Goal: Task Accomplishment & Management: Complete application form

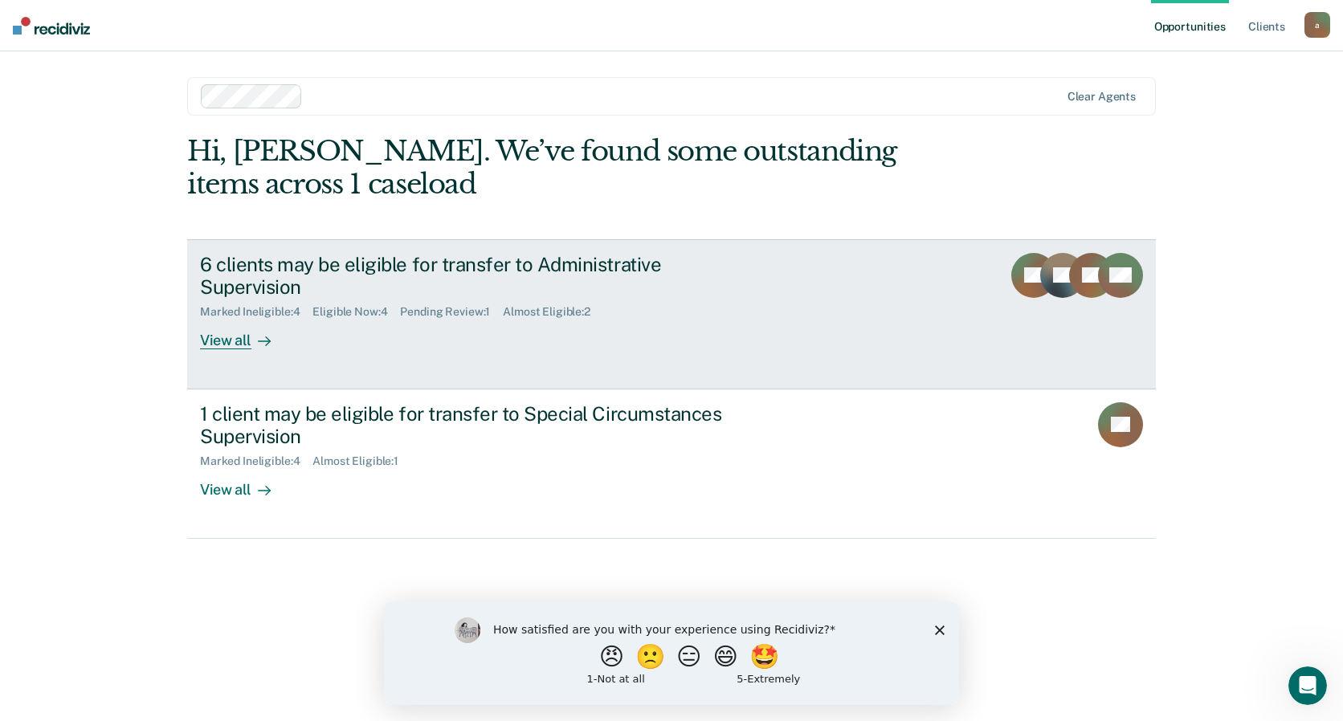
click at [515, 262] on div "6 clients may be eligible for transfer to Administrative Supervision" at bounding box center [482, 276] width 564 height 47
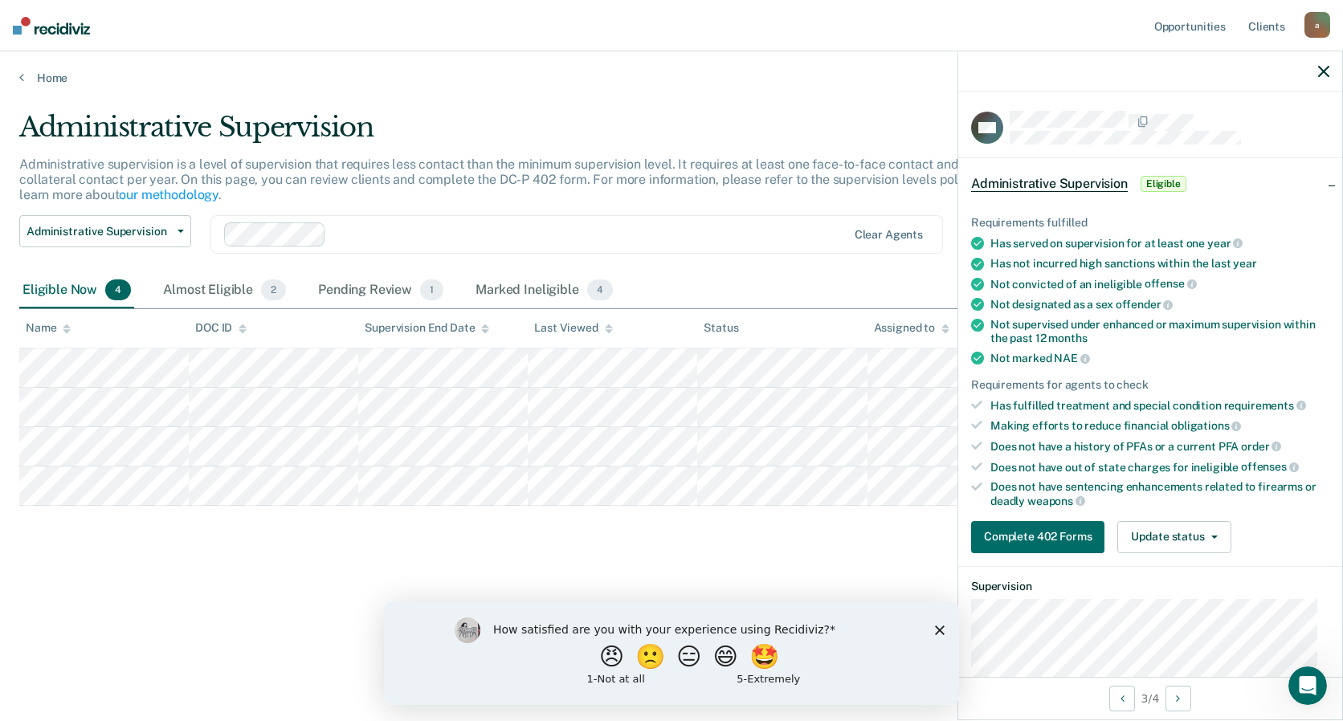
click at [1320, 71] on icon "button" at bounding box center [1323, 71] width 11 height 11
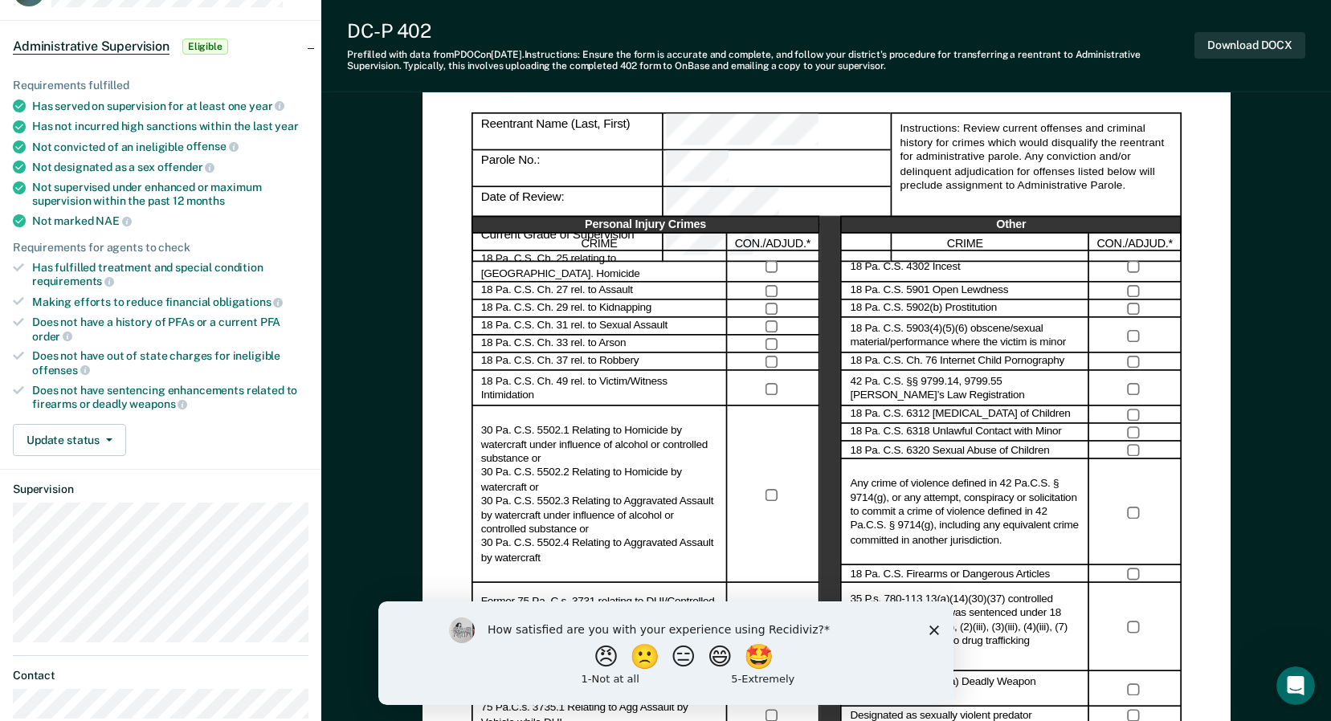
scroll to position [161, 0]
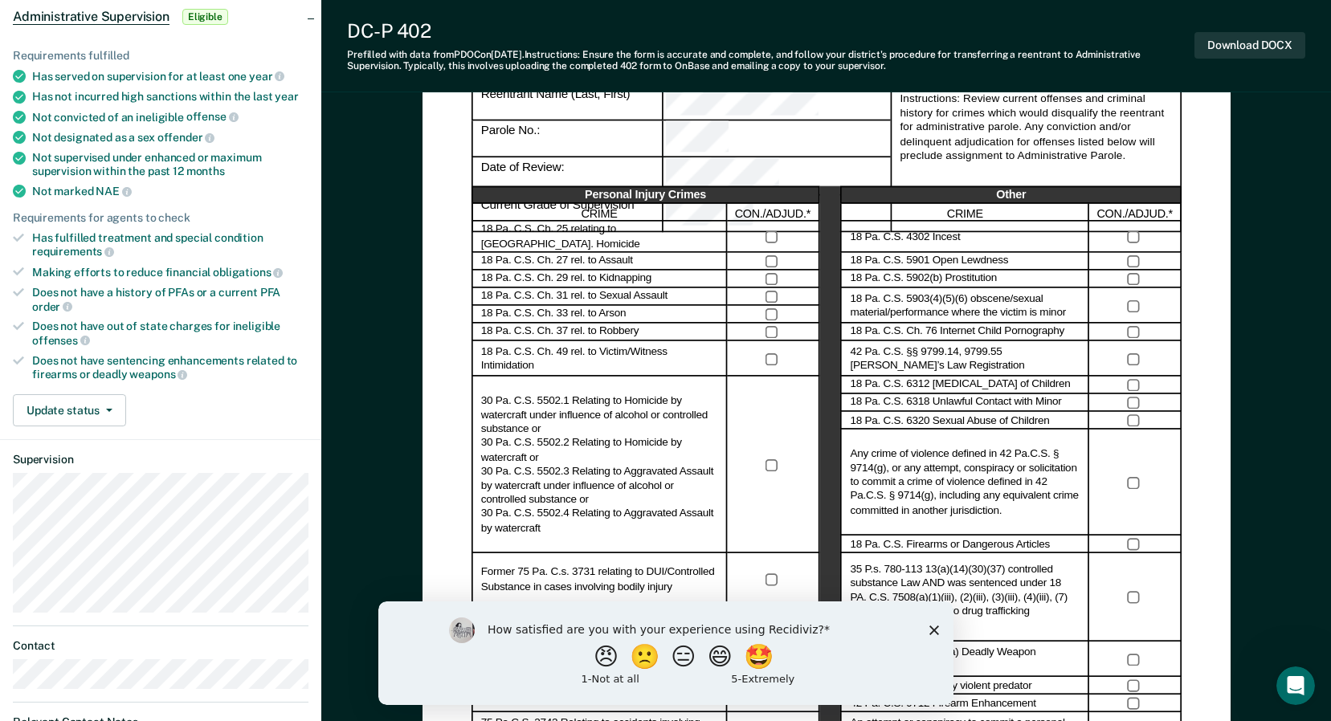
click at [937, 632] on polygon "Close survey" at bounding box center [933, 630] width 10 height 10
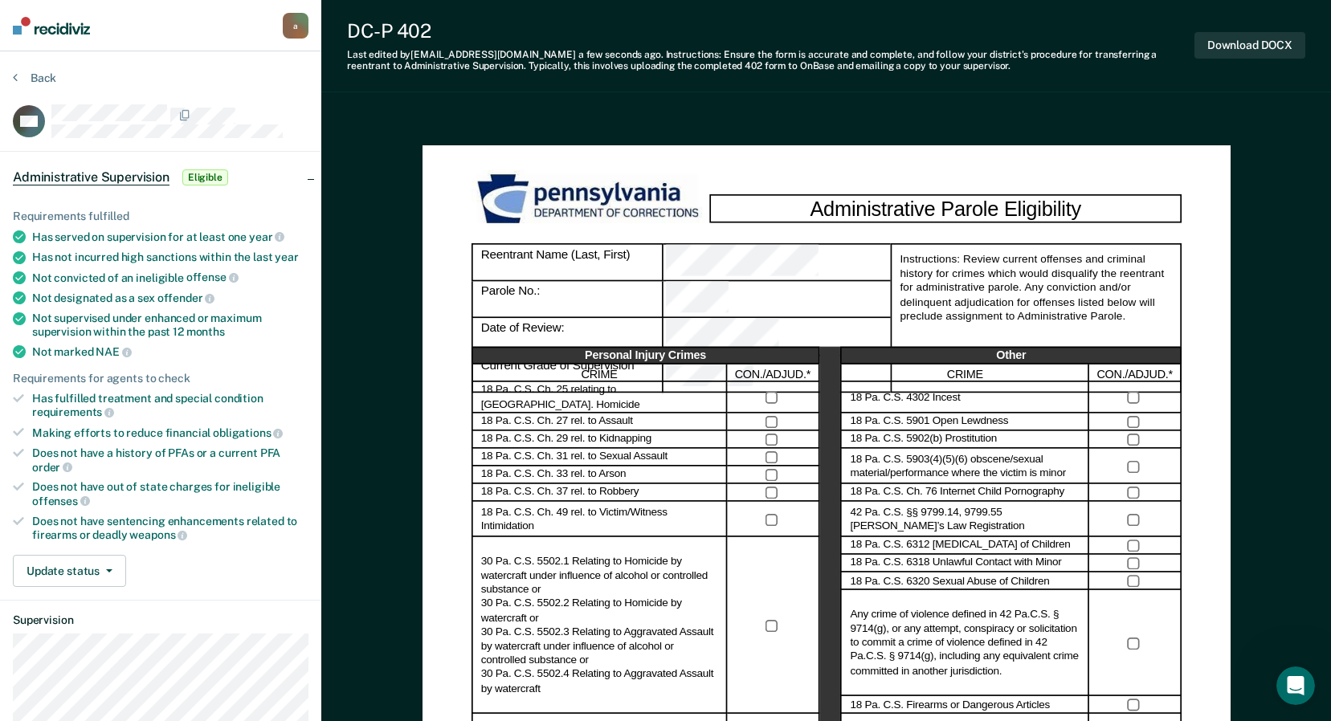
scroll to position [80, 0]
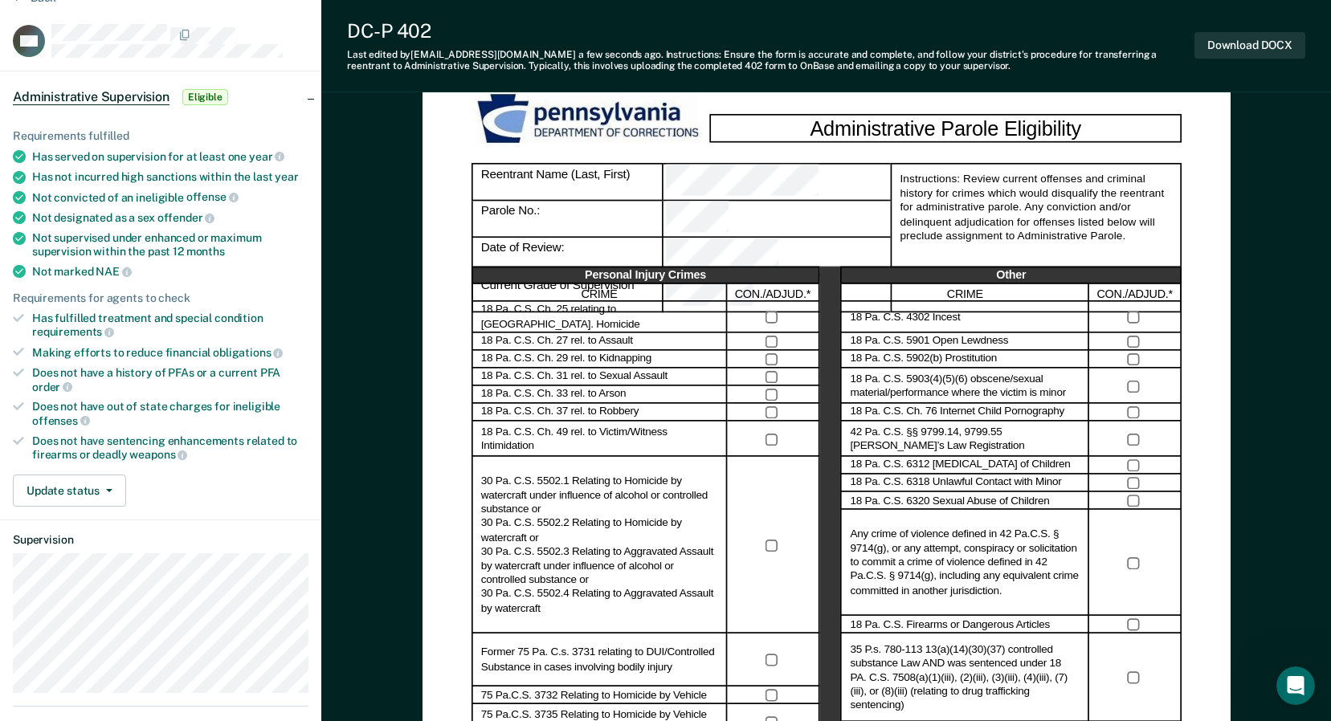
click at [21, 315] on icon at bounding box center [18, 318] width 11 height 9
click at [1255, 41] on button "Download DOCX" at bounding box center [1249, 45] width 111 height 27
